Goal: Transaction & Acquisition: Purchase product/service

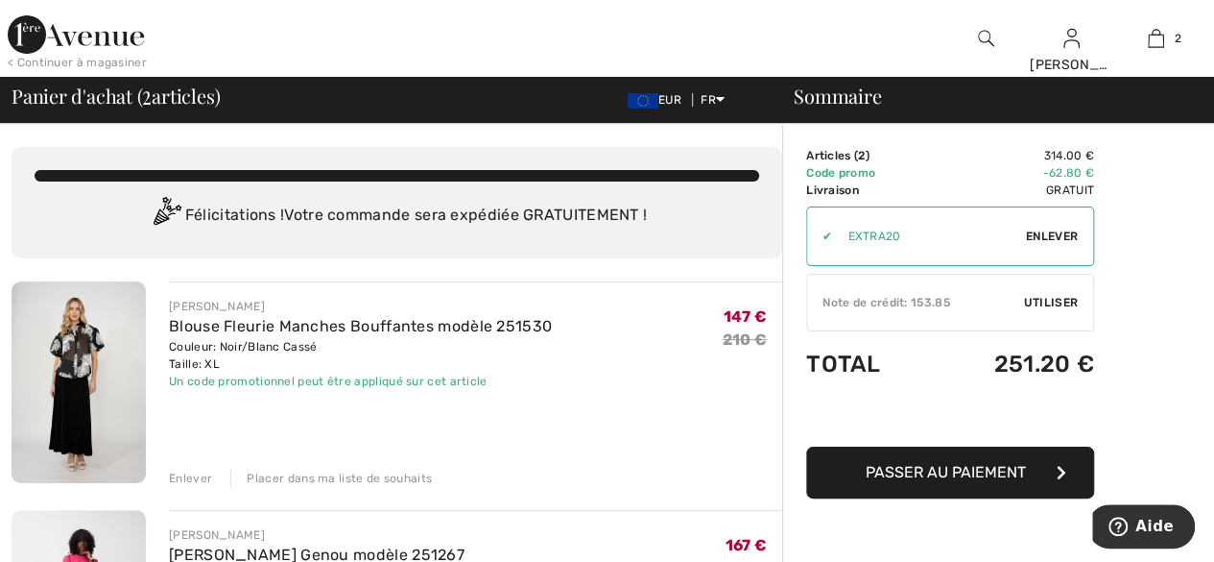
click at [185, 477] on div "Enlever" at bounding box center [190, 477] width 43 height 17
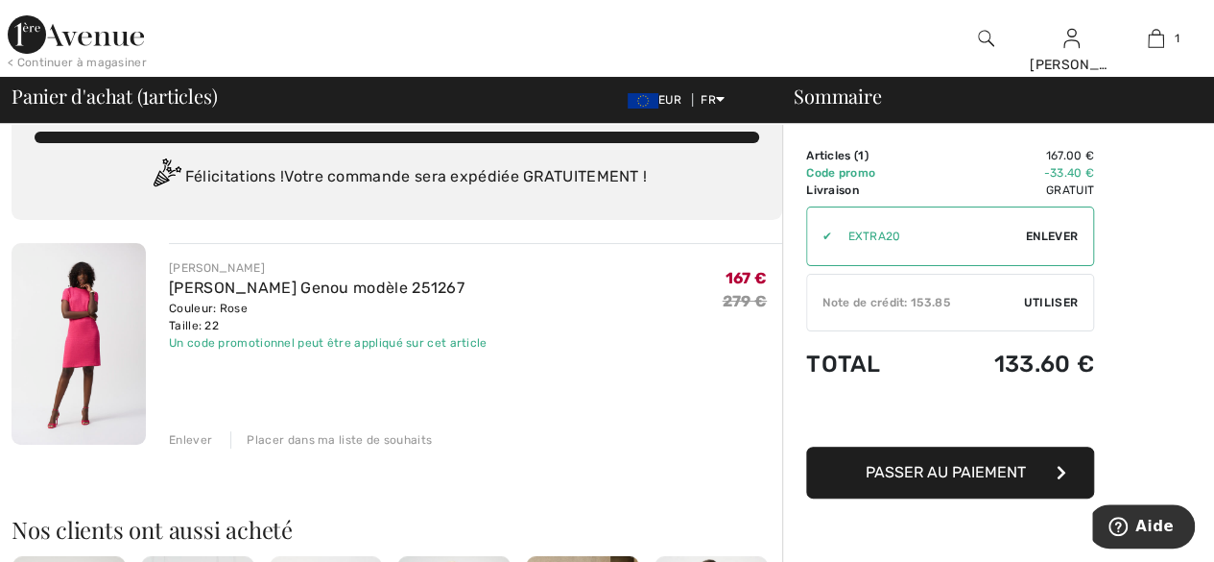
scroll to position [128, 0]
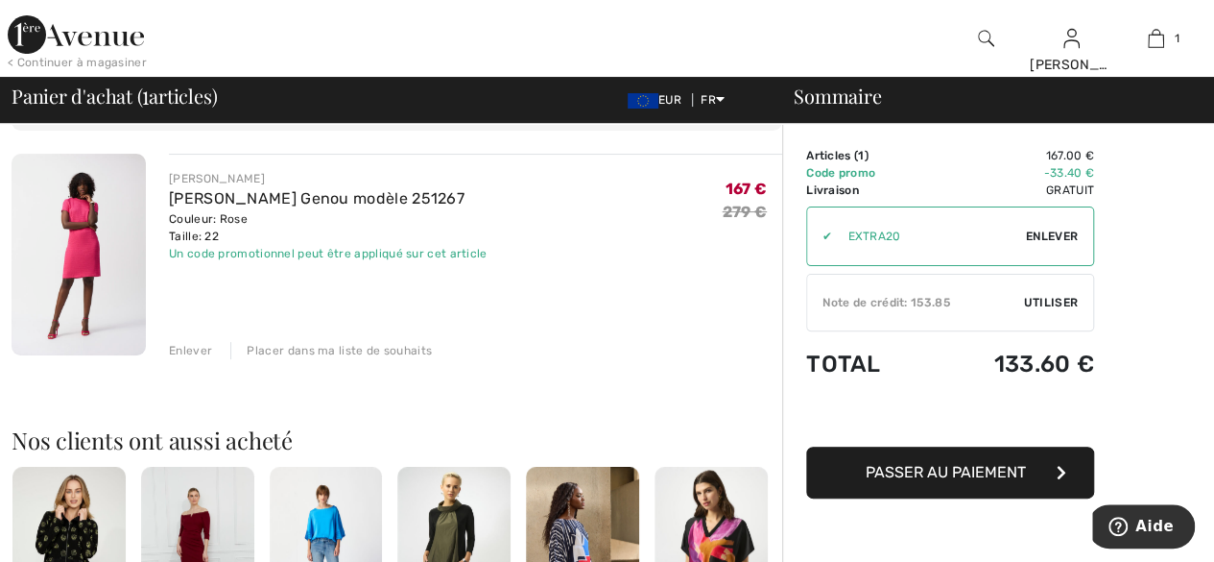
click at [965, 467] on span "Passer au paiement" at bounding box center [946, 472] width 160 height 18
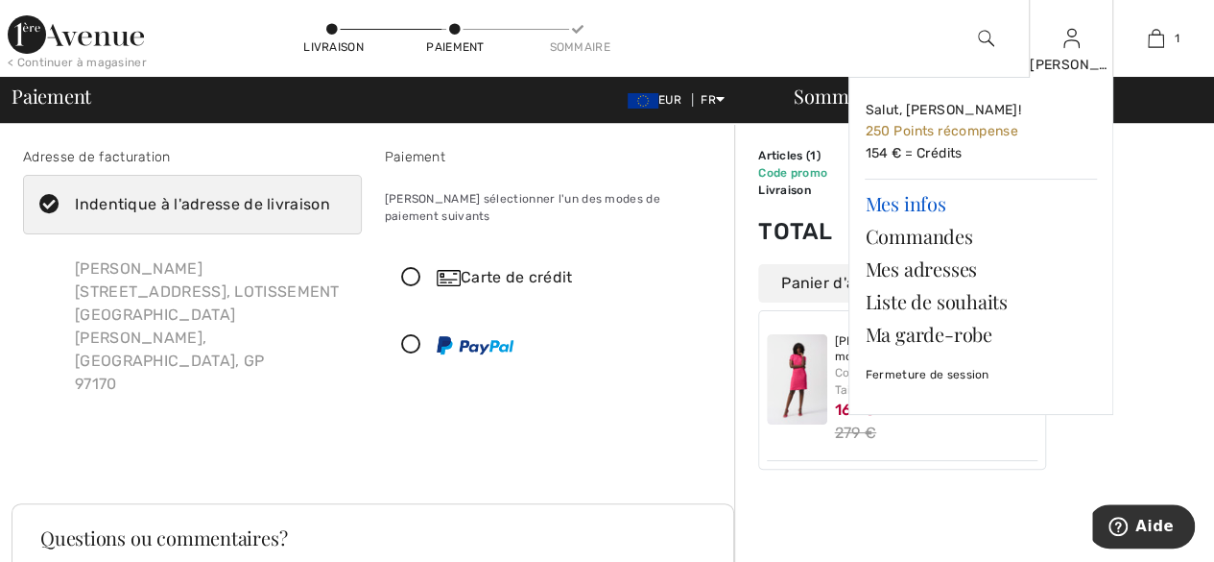
click at [920, 201] on link "Mes infos" at bounding box center [981, 203] width 232 height 33
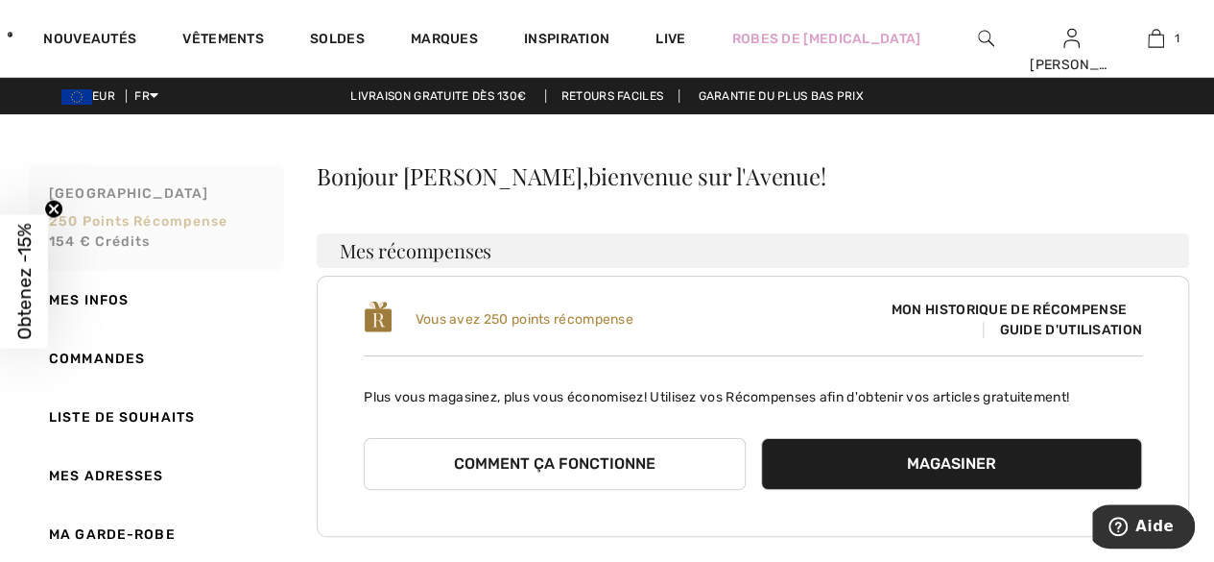
click at [117, 242] on span "154 € Crédits" at bounding box center [100, 241] width 102 height 16
click at [118, 243] on span "154 € Crédits" at bounding box center [100, 241] width 102 height 16
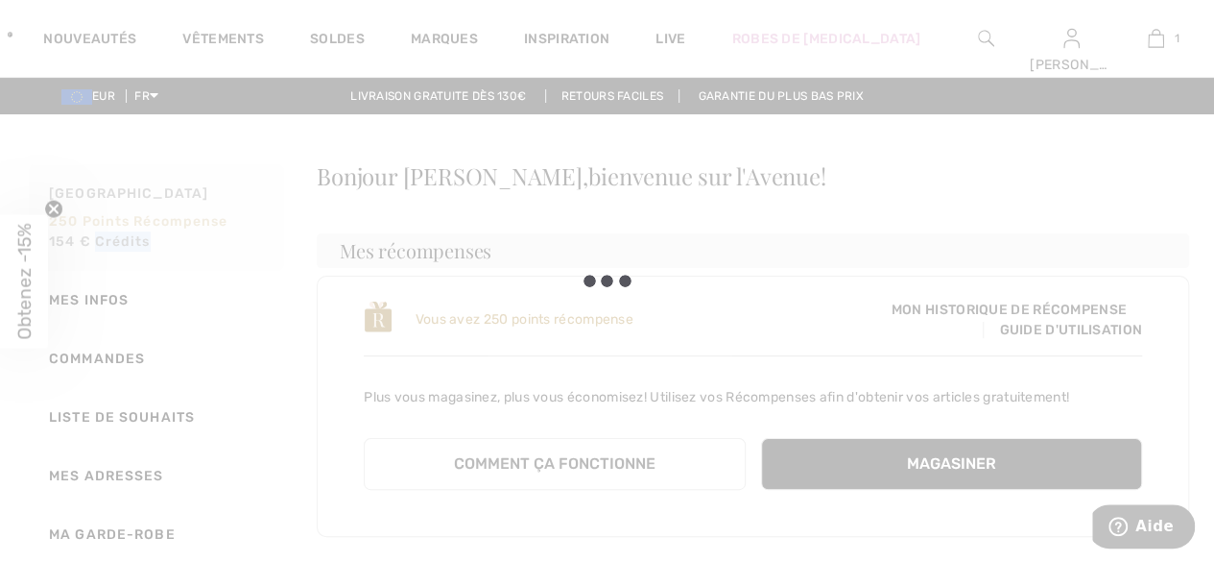
click at [118, 243] on span "154 € Crédits" at bounding box center [100, 241] width 102 height 16
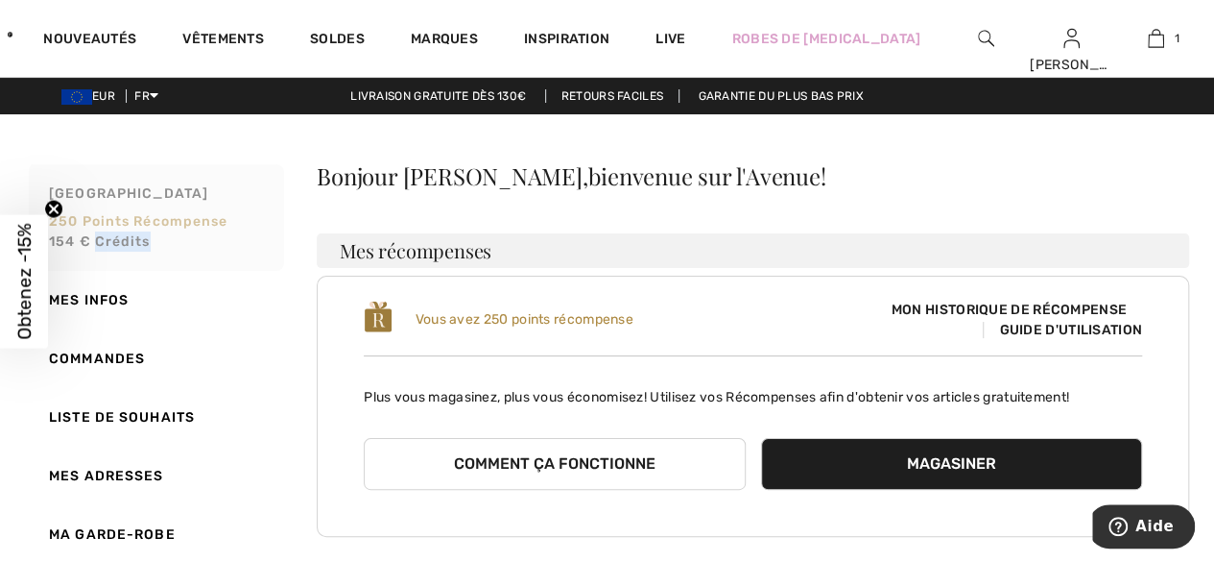
click at [192, 251] on link "Mon Avenue 250 Points récompense 154 € Crédits" at bounding box center [154, 217] width 259 height 107
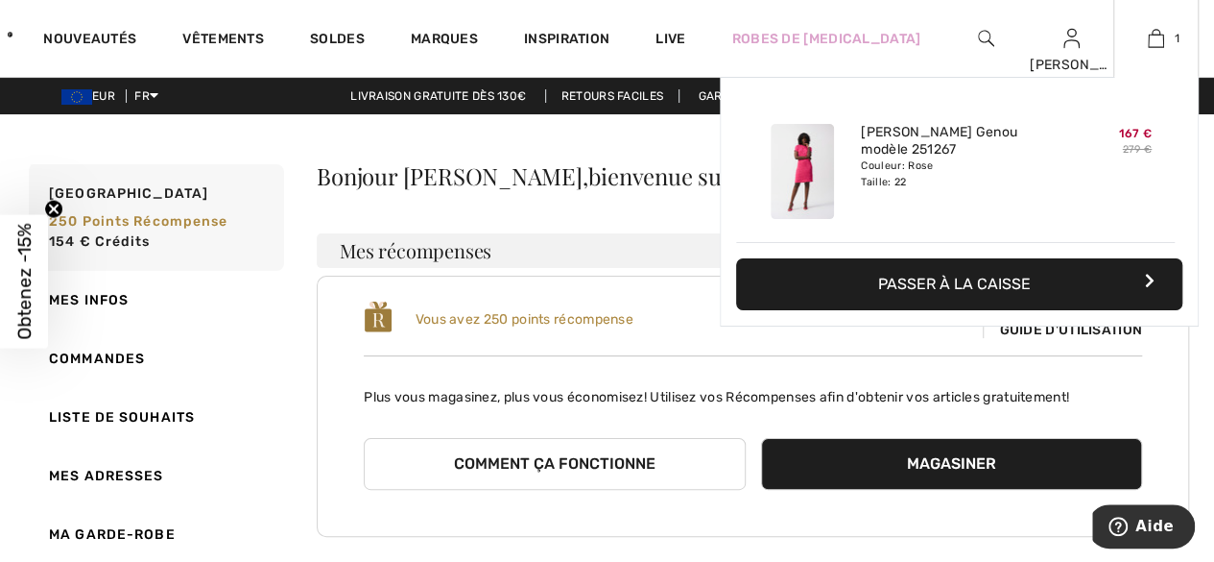
click at [999, 283] on button "Passer à la caisse" at bounding box center [959, 284] width 446 height 52
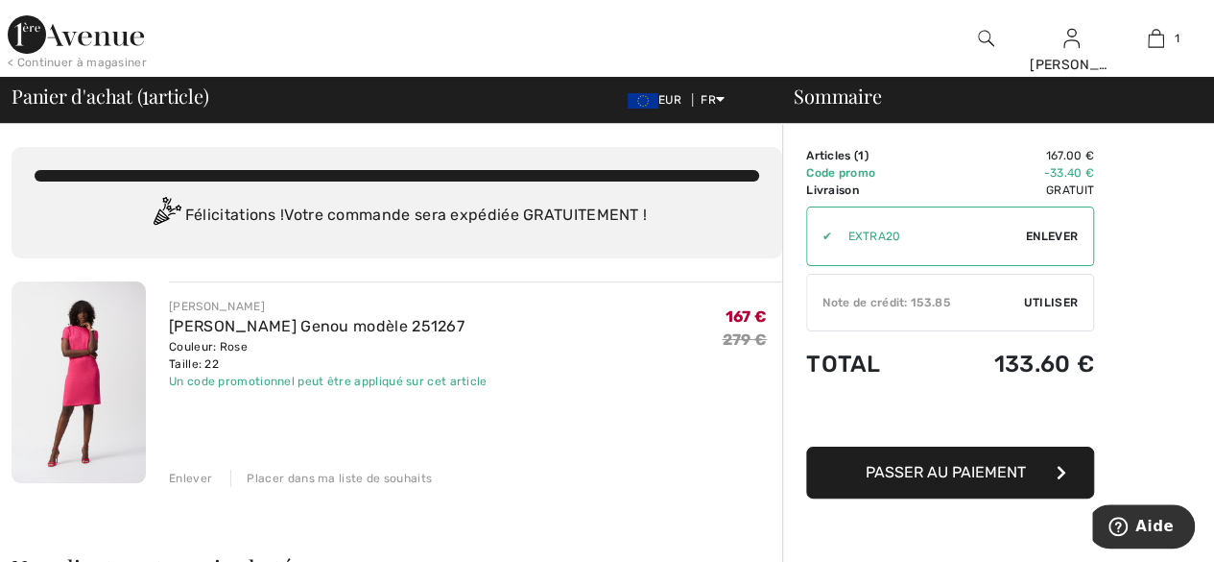
click at [1042, 300] on span "Utiliser" at bounding box center [1051, 302] width 54 height 17
click at [0, 0] on div at bounding box center [0, 0] width 0 height 0
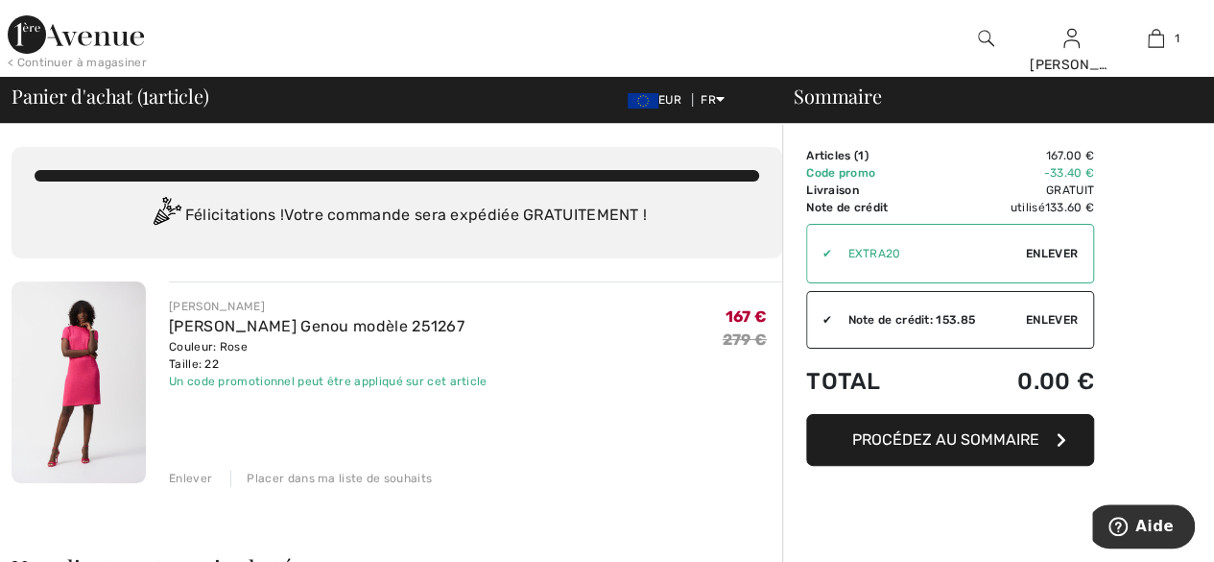
click at [950, 448] on button "Procédez au sommaire" at bounding box center [950, 440] width 288 height 52
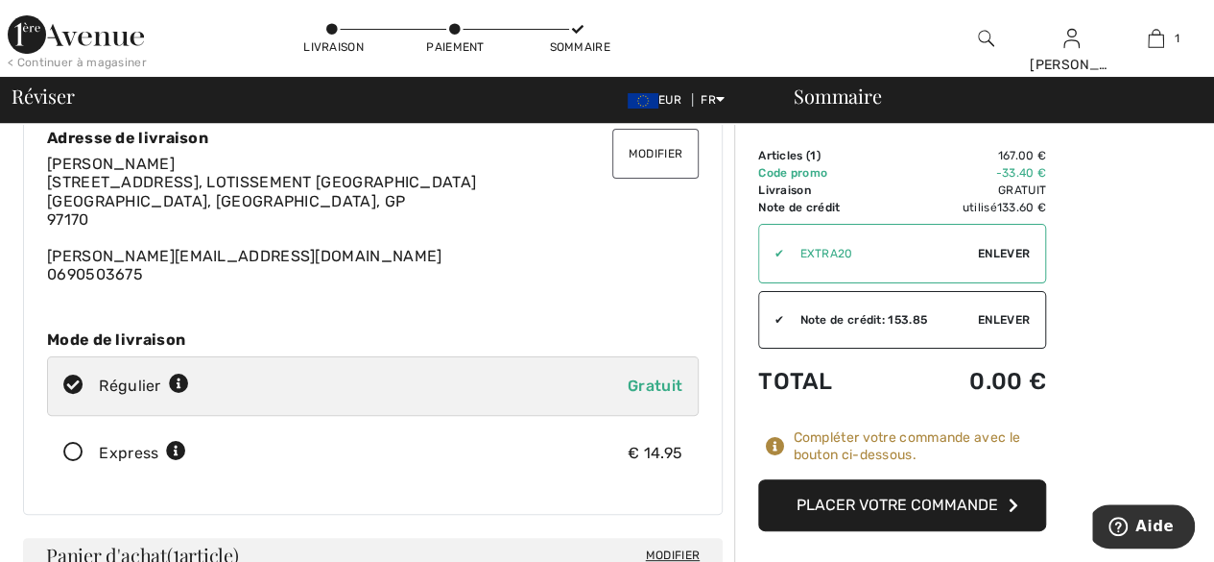
scroll to position [154, 0]
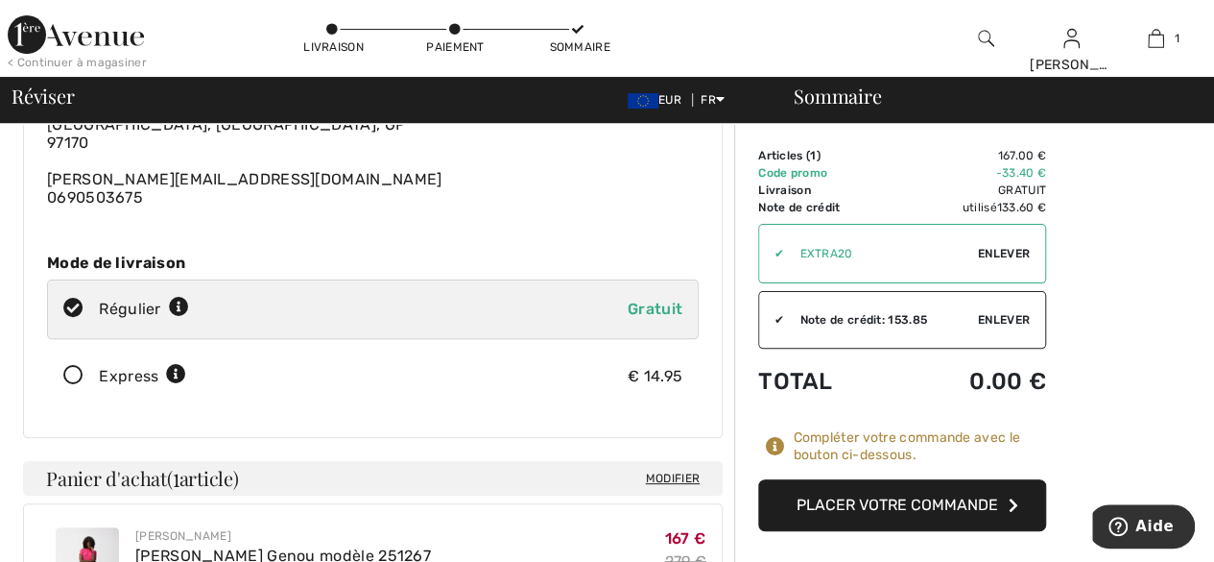
click at [79, 373] on icon at bounding box center [73, 376] width 51 height 20
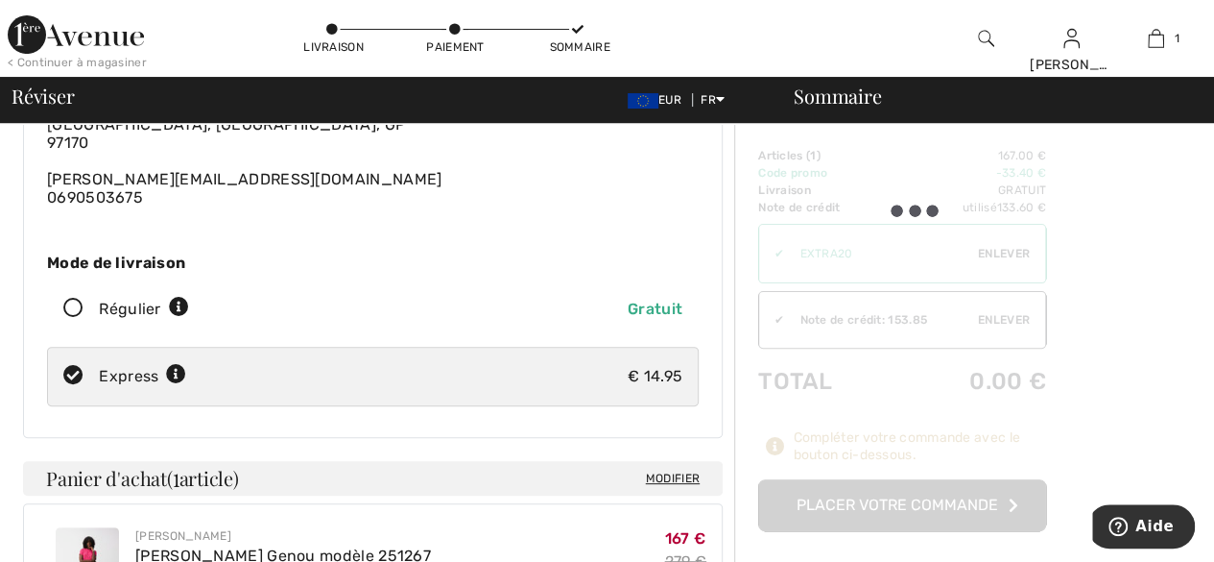
click at [79, 373] on icon at bounding box center [73, 376] width 51 height 20
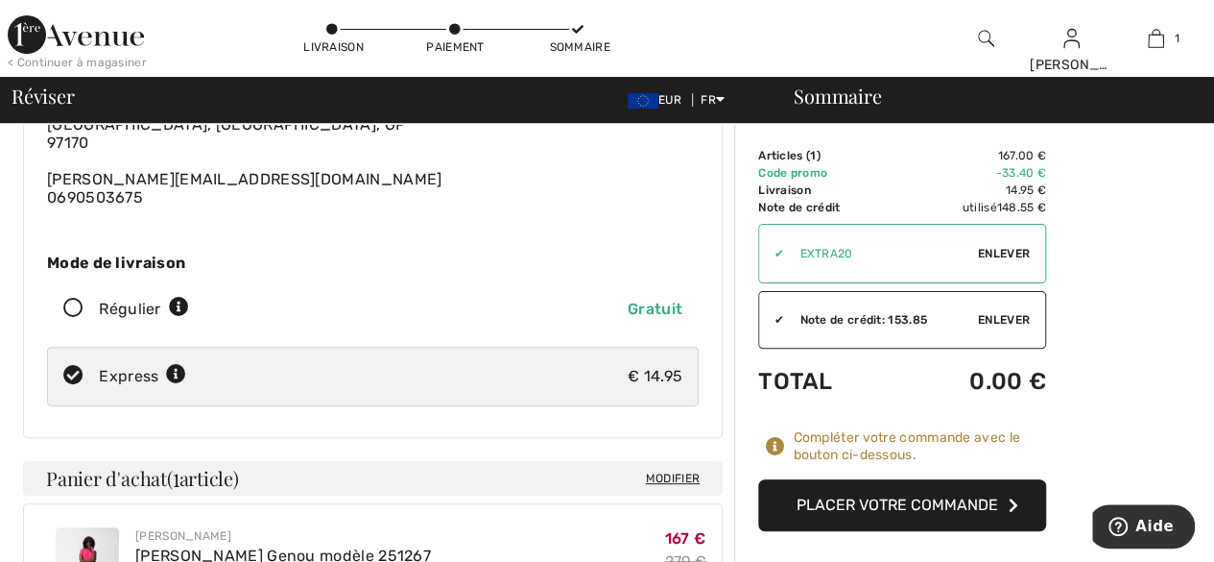
click at [904, 511] on button "Placer votre commande" at bounding box center [902, 505] width 288 height 52
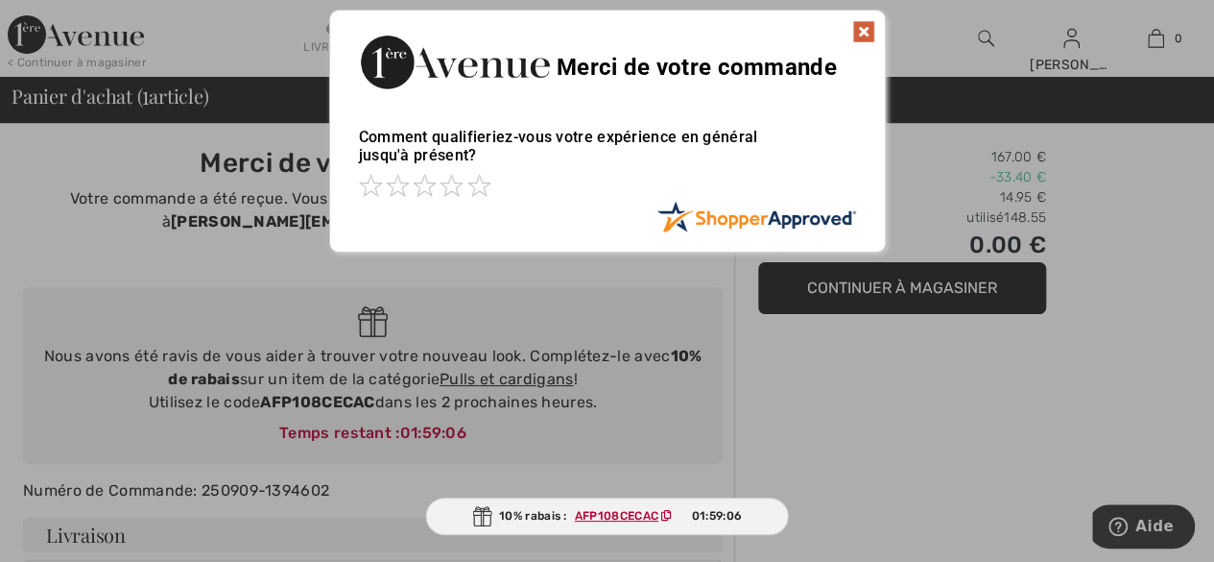
click at [863, 34] on img at bounding box center [863, 31] width 23 height 23
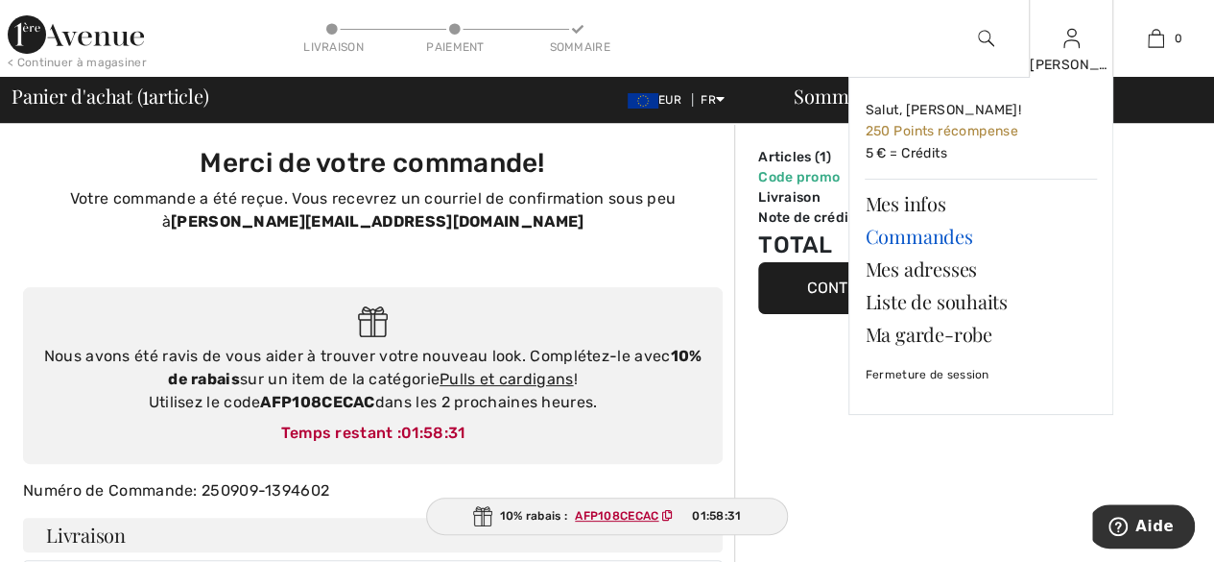
click at [952, 233] on link "Commandes" at bounding box center [981, 236] width 232 height 33
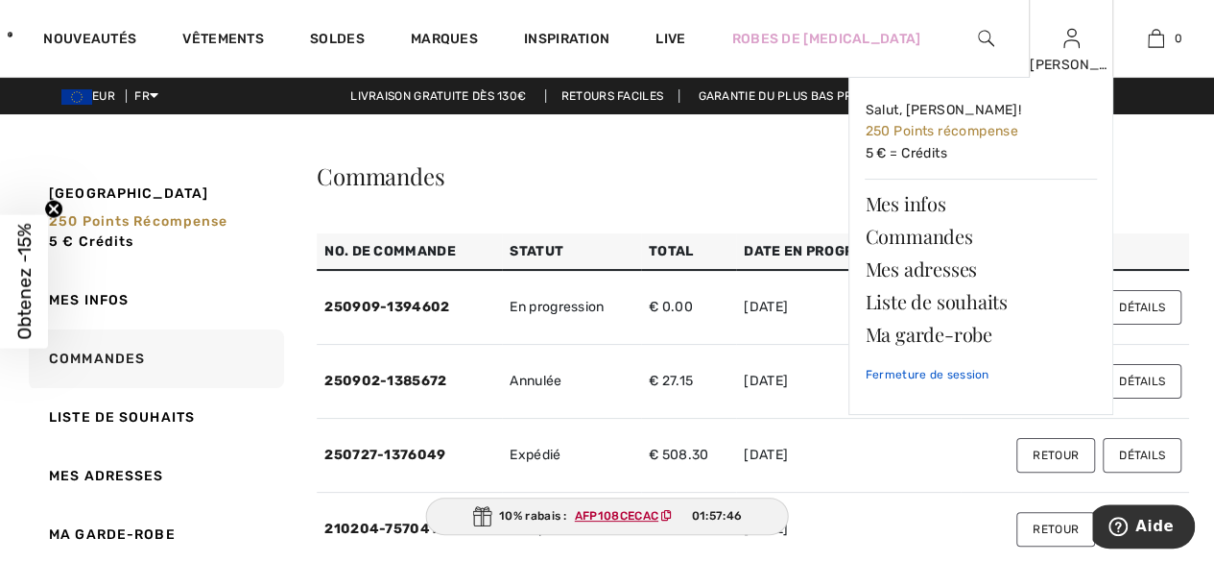
click at [927, 374] on link "Fermeture de session" at bounding box center [981, 374] width 232 height 48
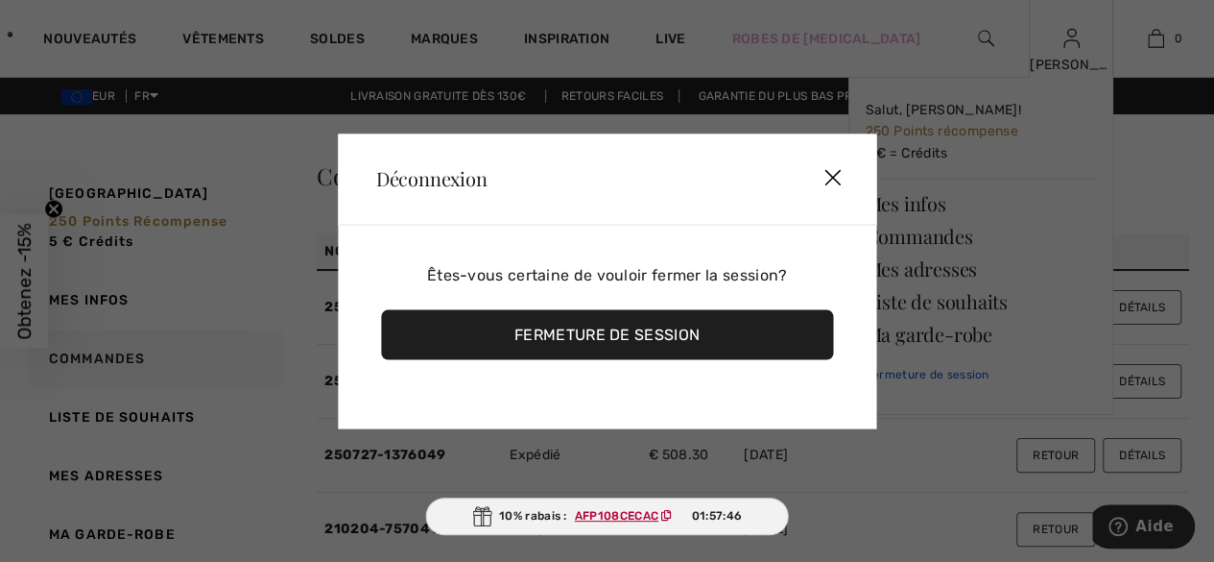
click at [927, 374] on div at bounding box center [607, 281] width 1214 height 562
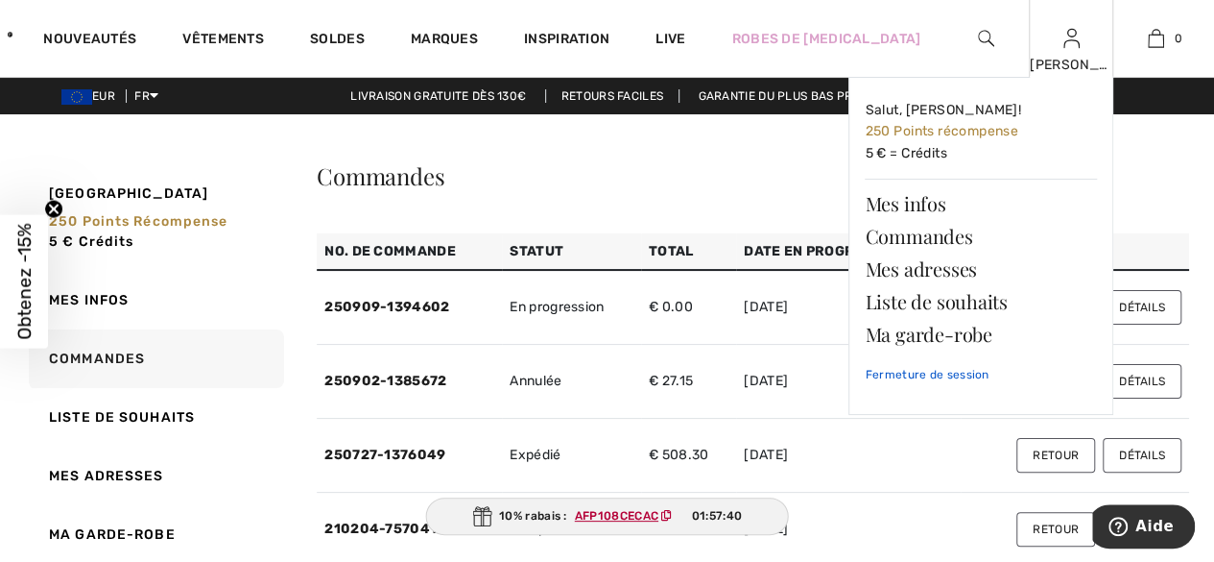
click at [890, 373] on link "Fermeture de session" at bounding box center [981, 374] width 232 height 48
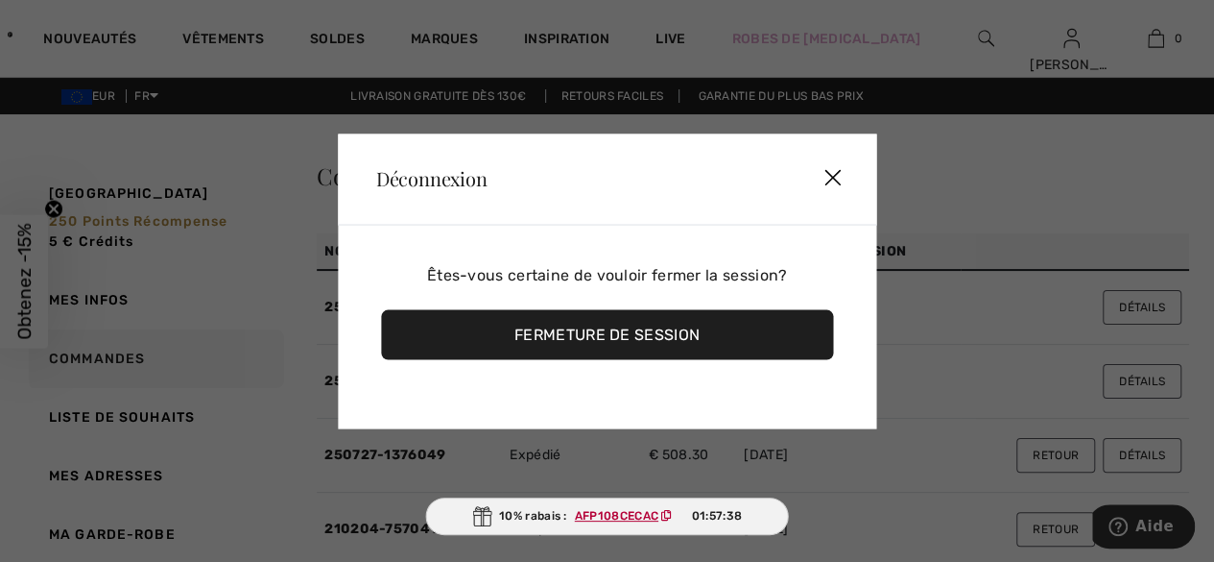
click at [612, 322] on div "Fermeture de session" at bounding box center [607, 334] width 452 height 50
